Goal: Transaction & Acquisition: Purchase product/service

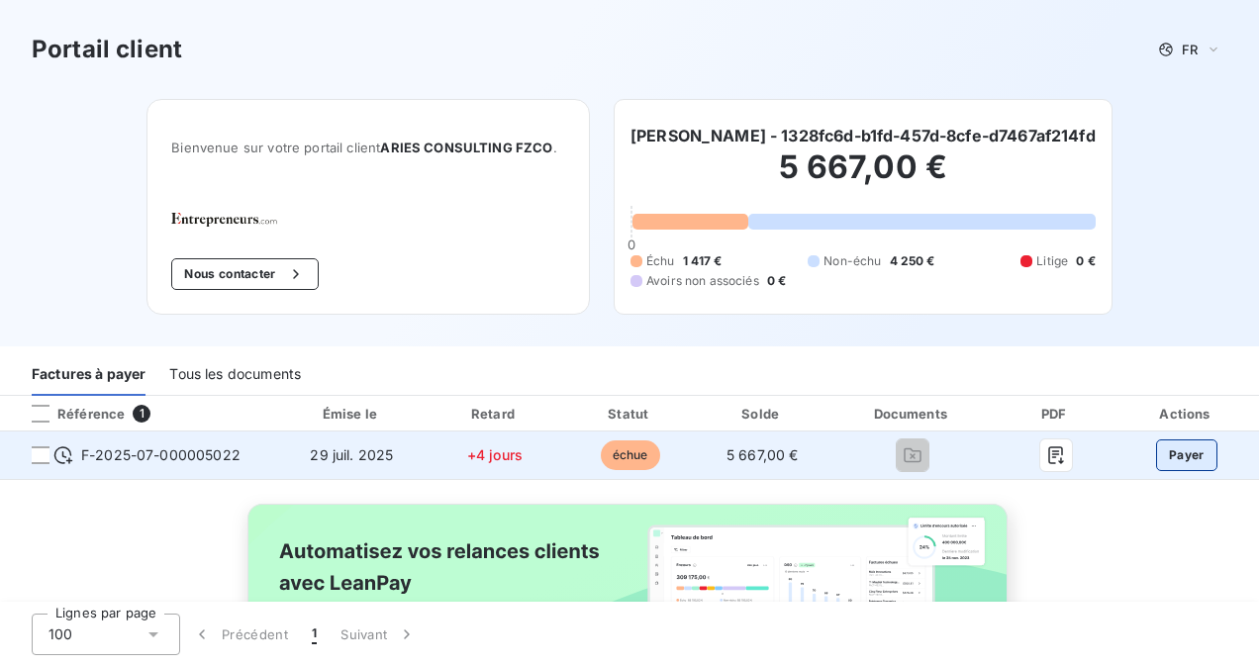
click at [1158, 459] on button "Payer" at bounding box center [1186, 456] width 61 height 32
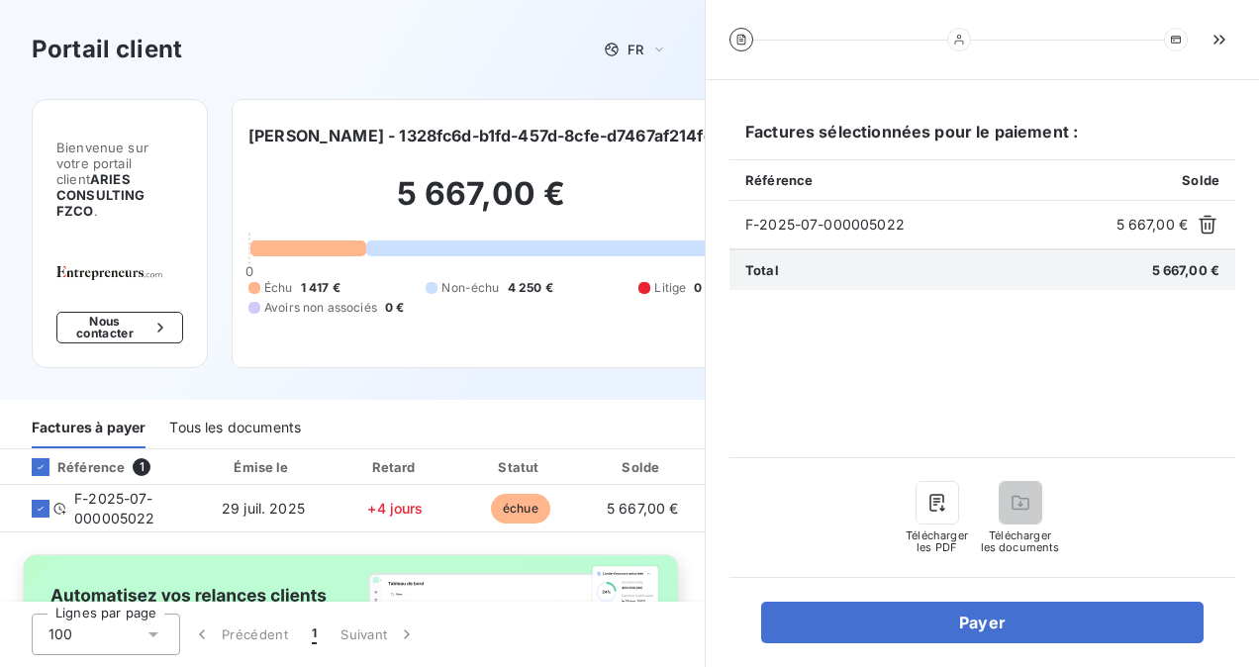
click at [1150, 226] on span "5 667,00 €" at bounding box center [1153, 225] width 72 height 20
click at [1135, 225] on span "5 667,00 €" at bounding box center [1153, 225] width 72 height 20
click at [1134, 224] on span "5 667,00 €" at bounding box center [1153, 225] width 72 height 20
drag, startPoint x: 1134, startPoint y: 224, endPoint x: 1105, endPoint y: 236, distance: 32.0
click at [1105, 236] on div "F-2025-07-000005022 5 667,00 €" at bounding box center [983, 225] width 506 height 49
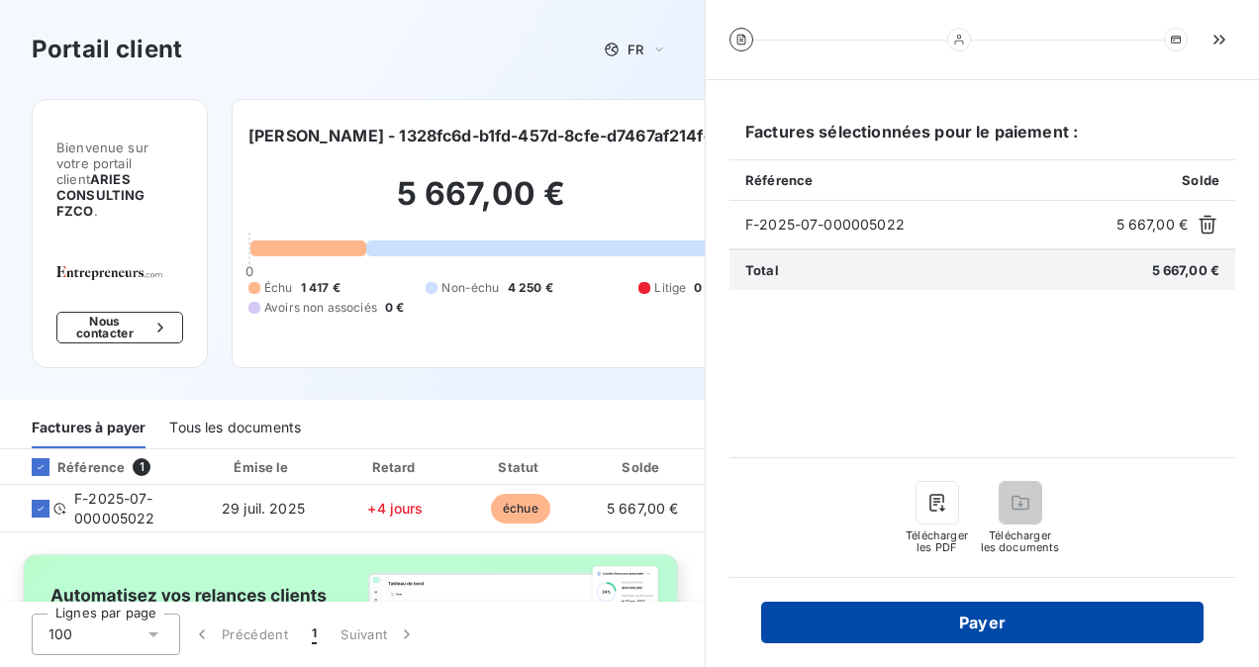
click at [996, 618] on button "Payer" at bounding box center [982, 623] width 442 height 42
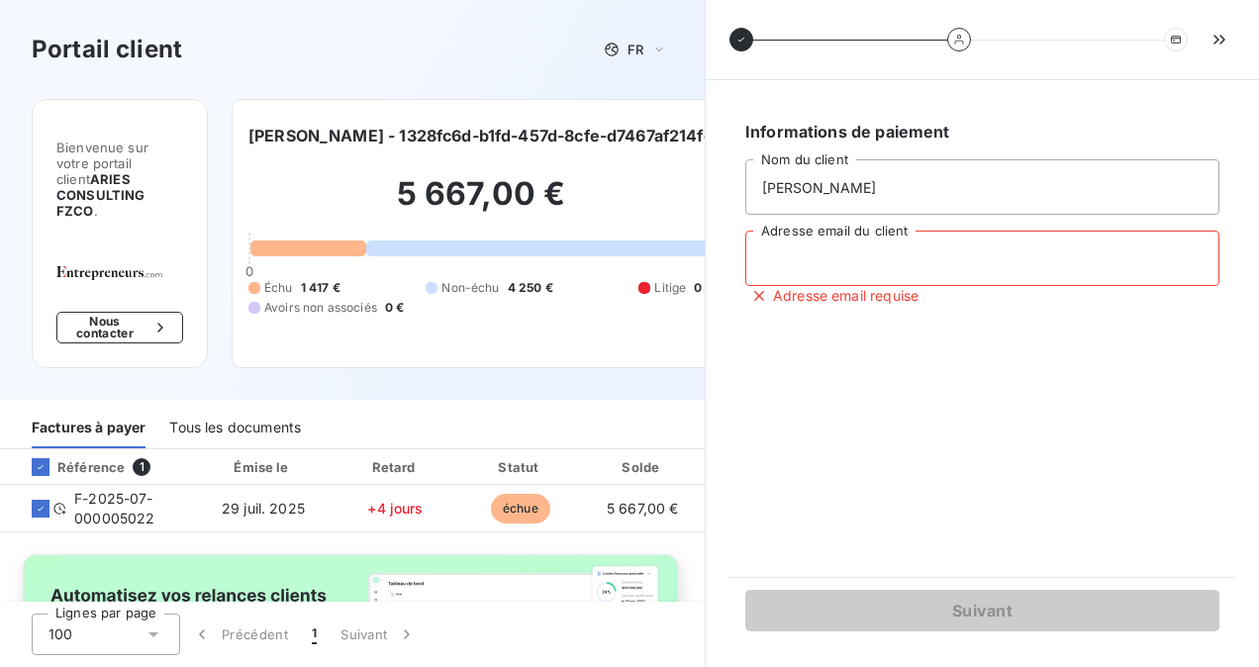
click at [845, 250] on input "Adresse email du client" at bounding box center [982, 258] width 474 height 55
type input "[EMAIL_ADDRESS][DOMAIN_NAME]"
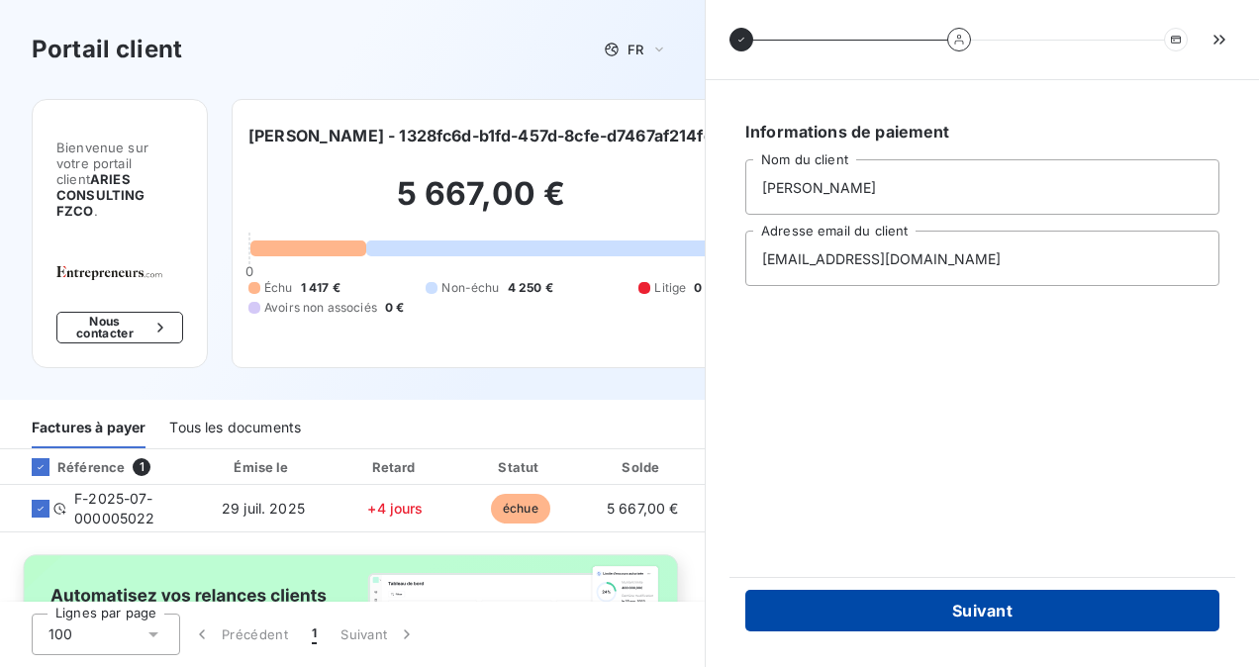
click at [889, 615] on button "Suivant" at bounding box center [982, 611] width 474 height 42
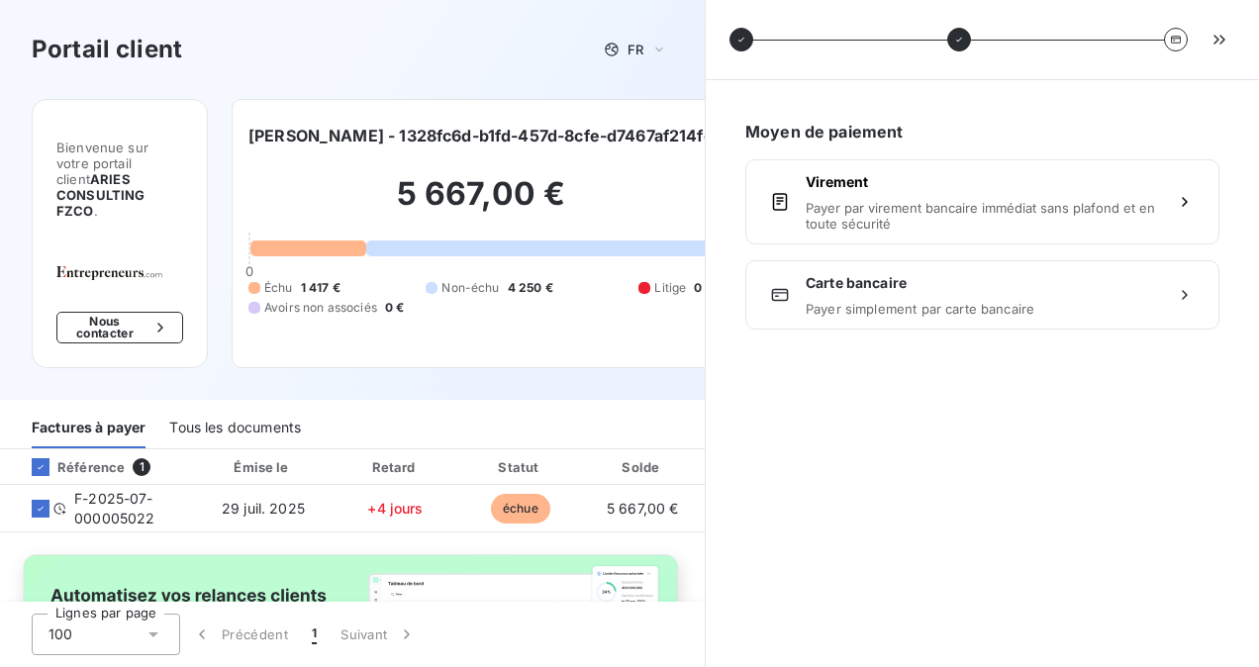
click at [921, 310] on span "Payer simplement par carte bancaire" at bounding box center [982, 309] width 353 height 16
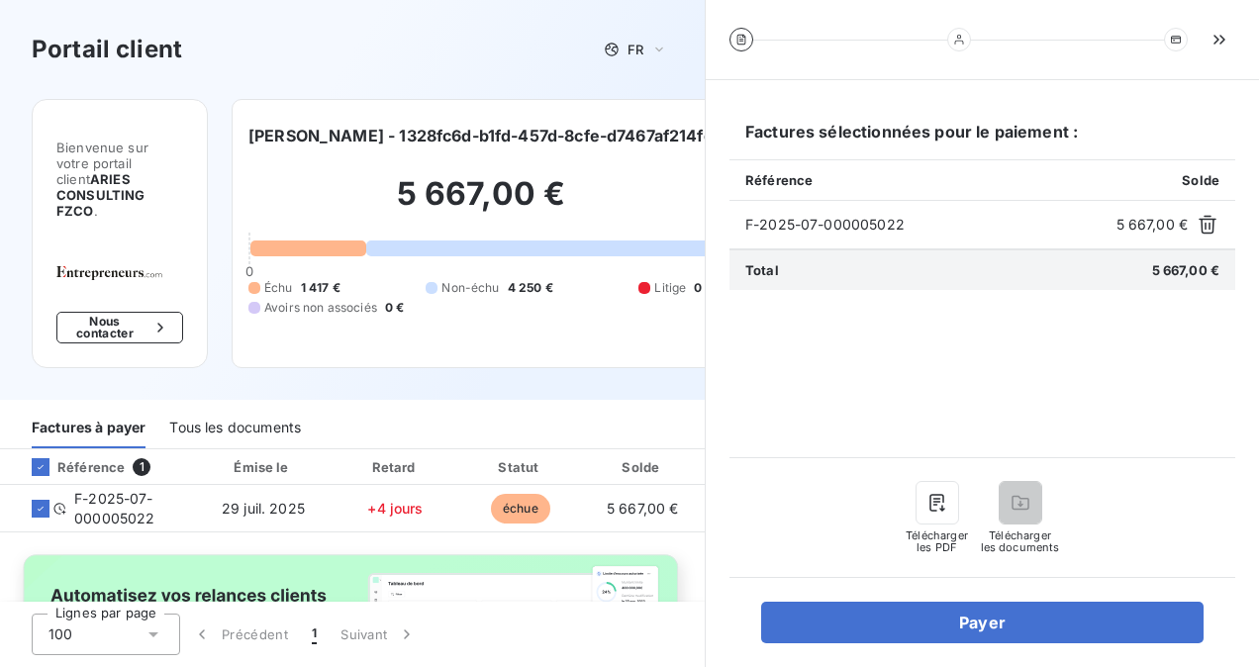
click at [230, 414] on div "Tous les documents" at bounding box center [235, 428] width 132 height 42
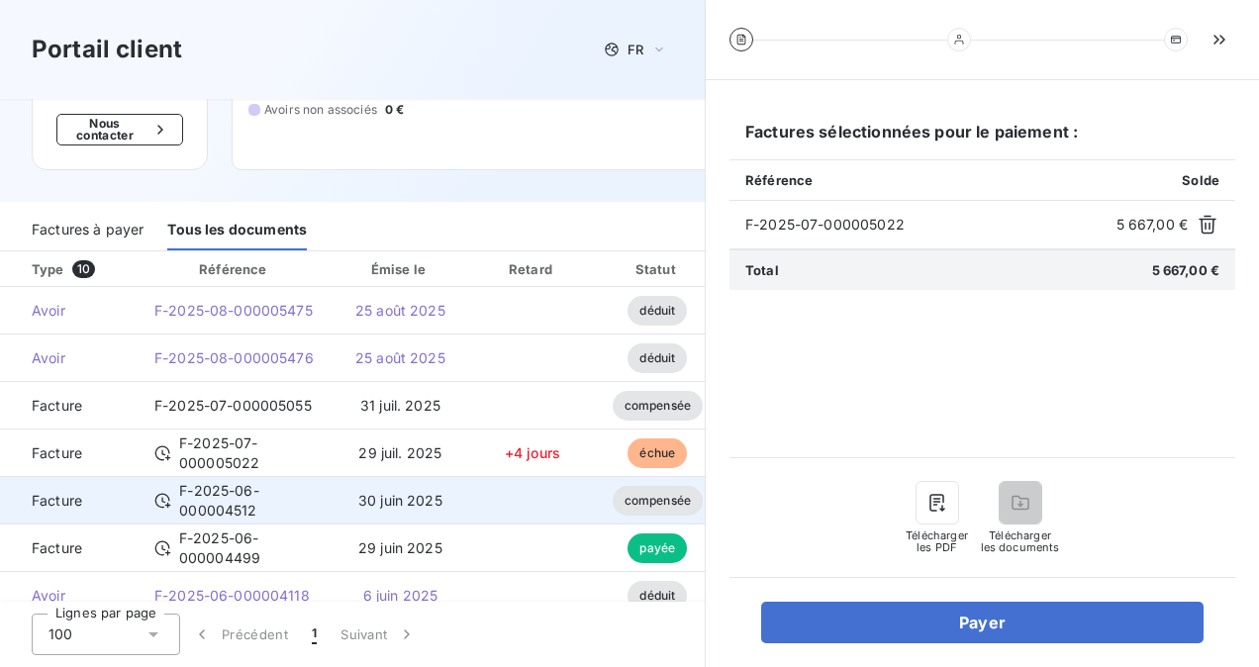
scroll to position [196, 0]
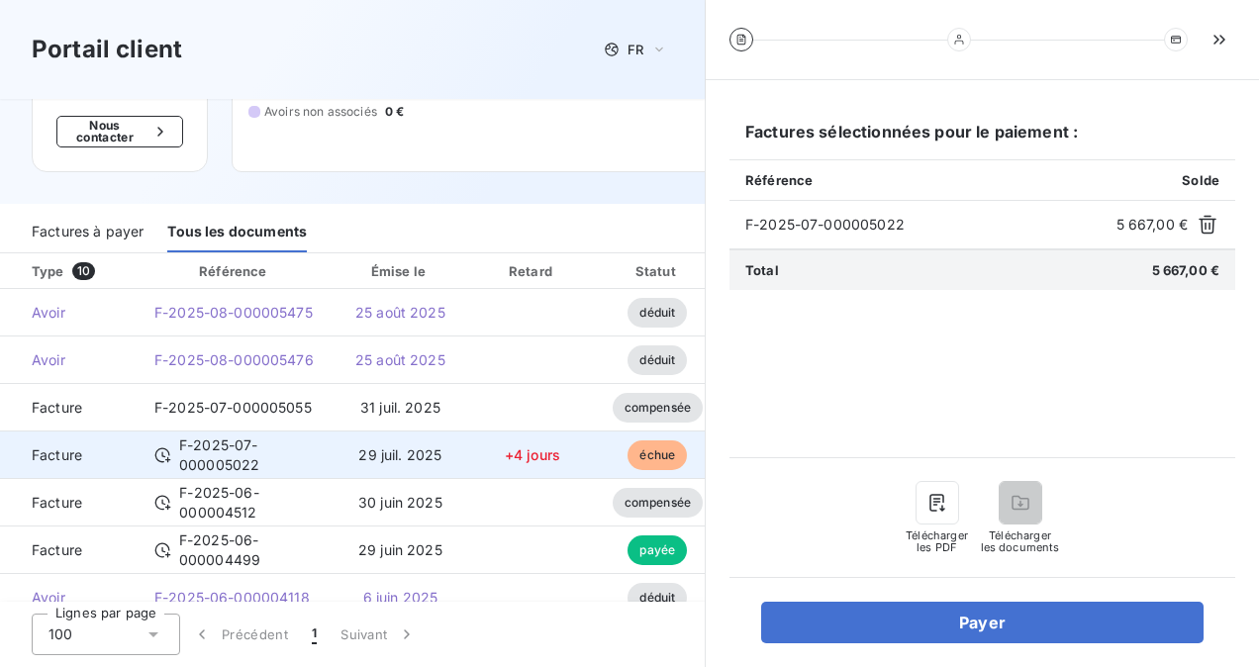
click at [485, 436] on td "+4 jours" at bounding box center [532, 456] width 127 height 48
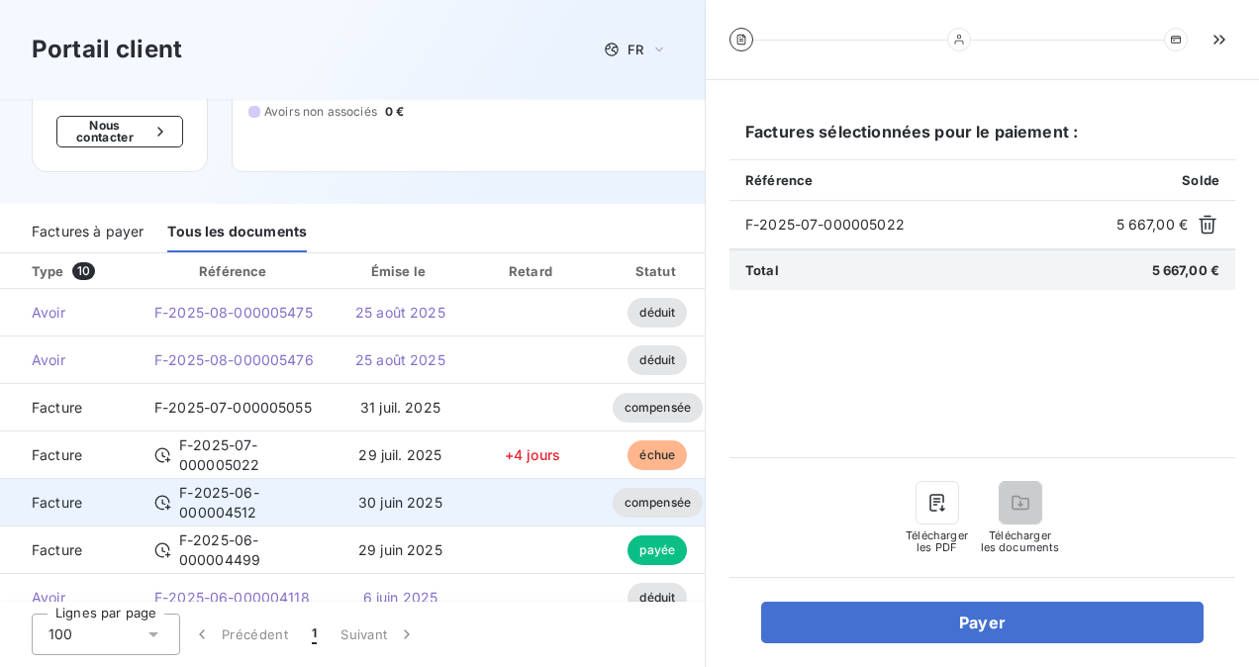
click at [463, 485] on td "30 juin 2025" at bounding box center [401, 503] width 138 height 48
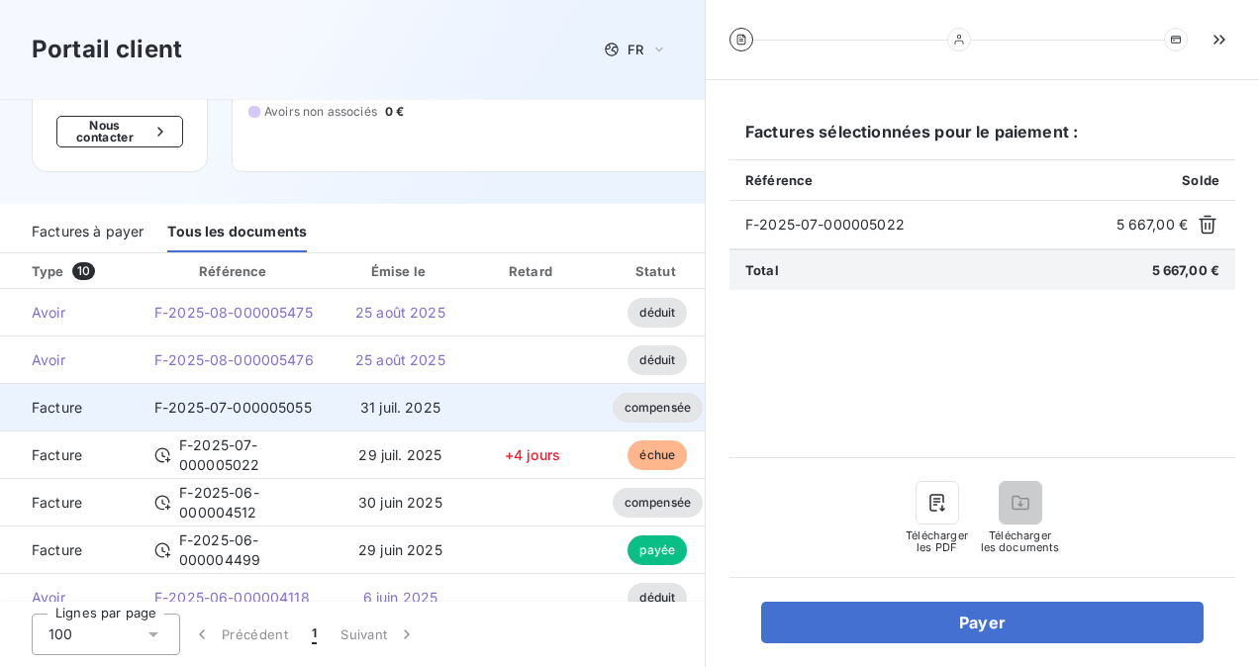
click at [485, 392] on td at bounding box center [532, 408] width 127 height 48
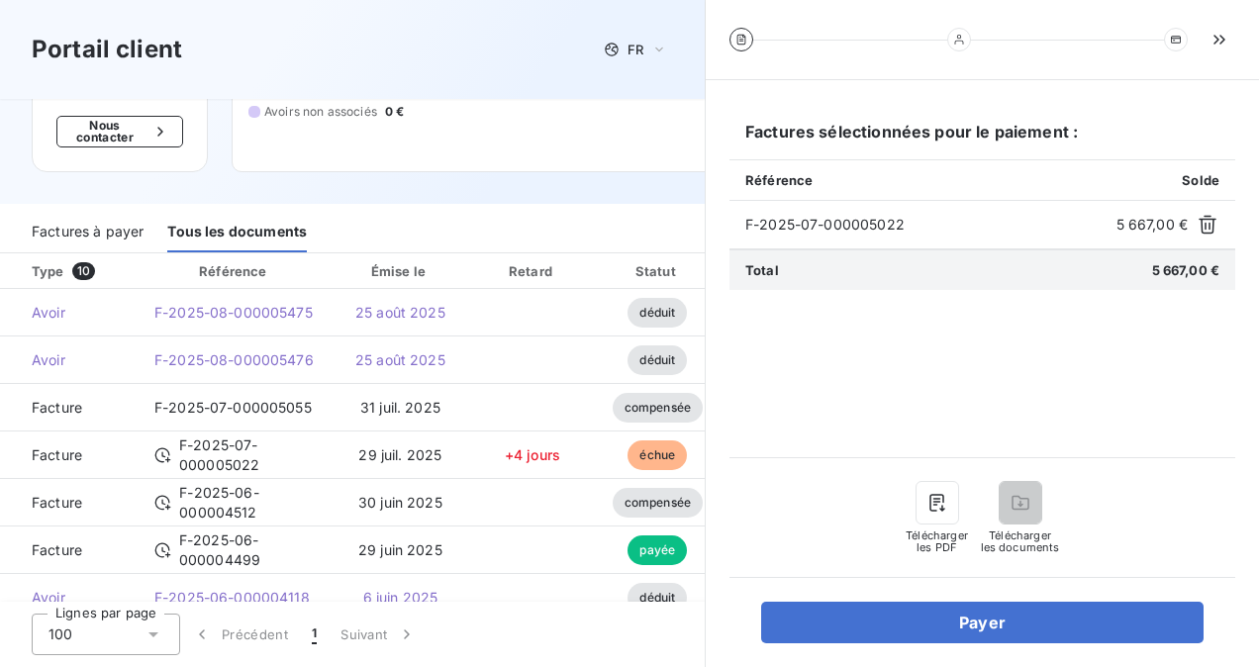
click at [70, 212] on div "Factures à payer" at bounding box center [88, 232] width 112 height 42
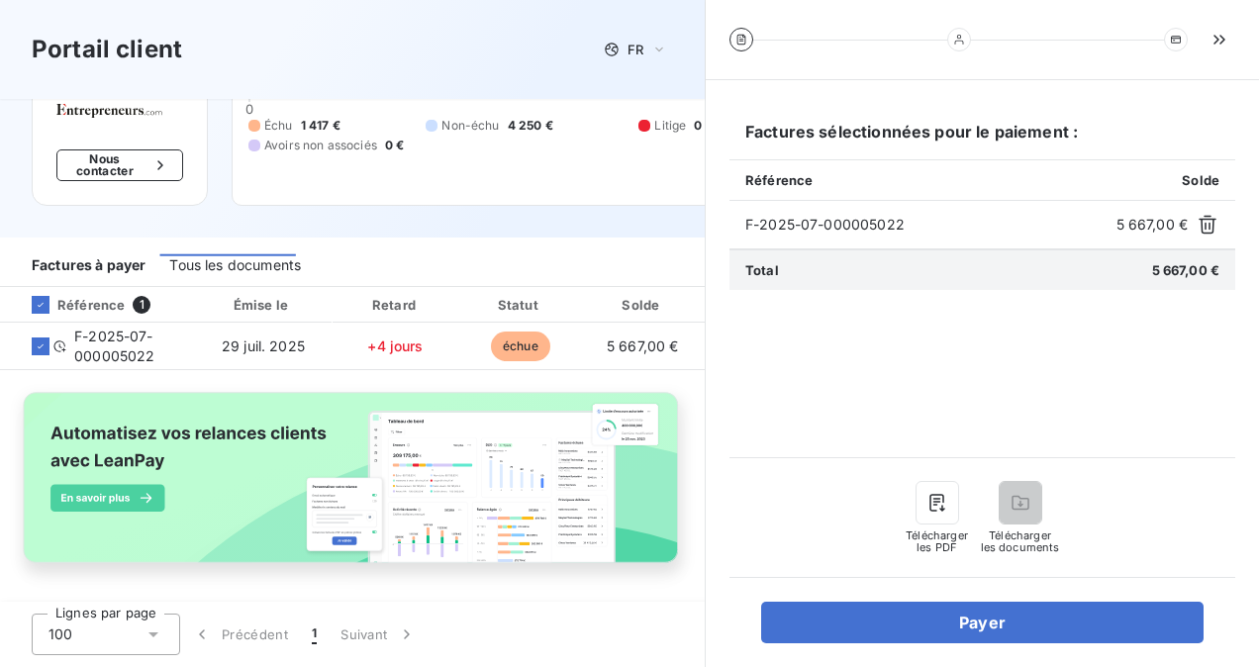
scroll to position [164, 0]
click at [1215, 36] on icon "button" at bounding box center [1219, 39] width 11 height 9
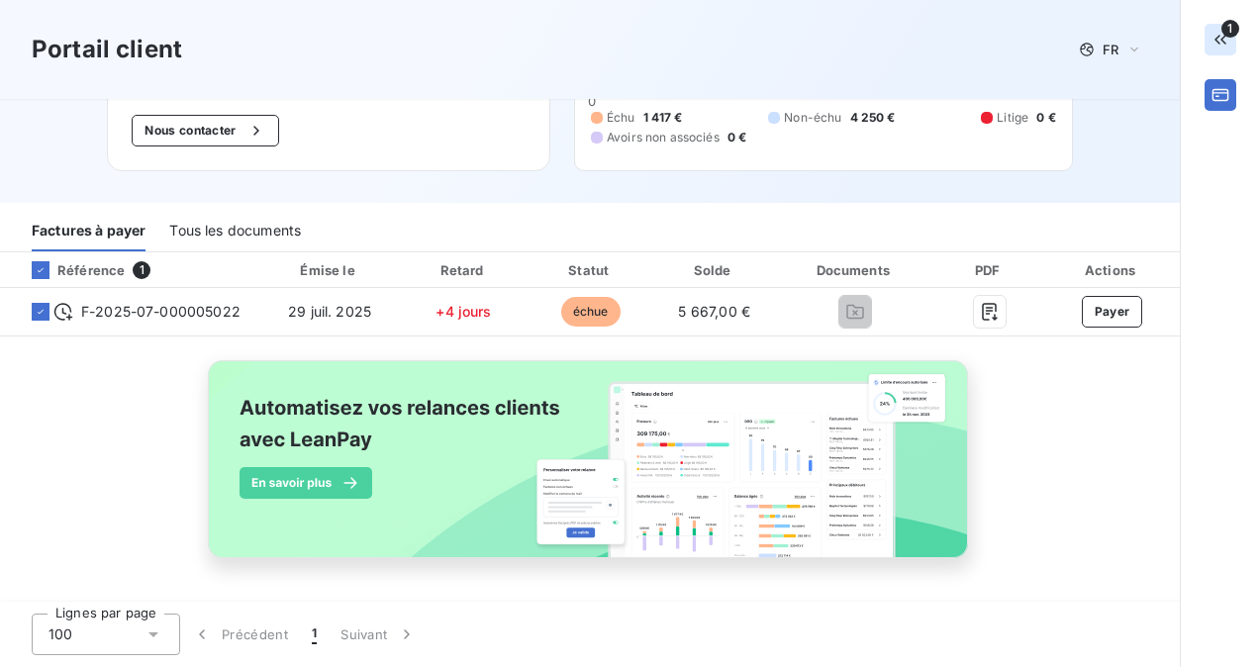
scroll to position [143, 0]
click at [887, 72] on div "Portail client FR" at bounding box center [590, 49] width 1180 height 99
